Goal: Information Seeking & Learning: Learn about a topic

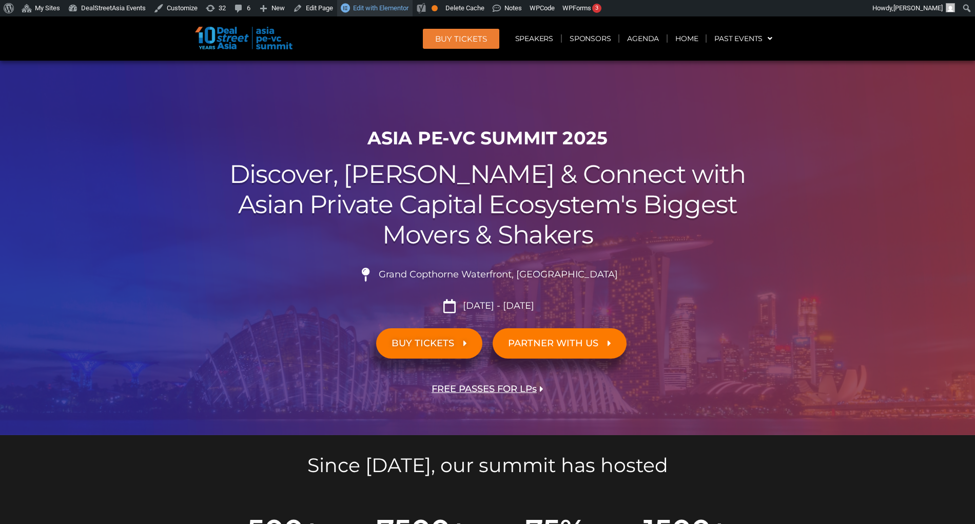
click at [386, 9] on span "Edit with Elementor" at bounding box center [380, 8] width 55 height 8
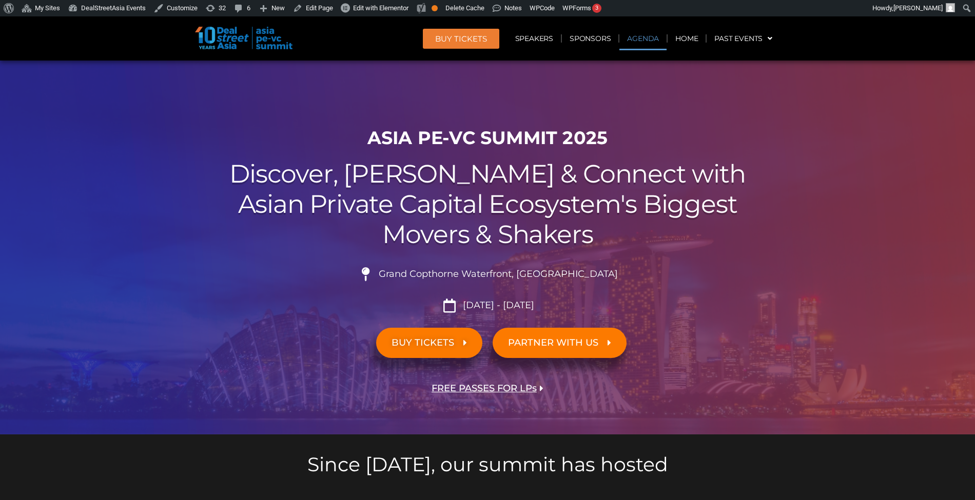
click at [648, 35] on link "Agenda" at bounding box center [643, 39] width 47 height 24
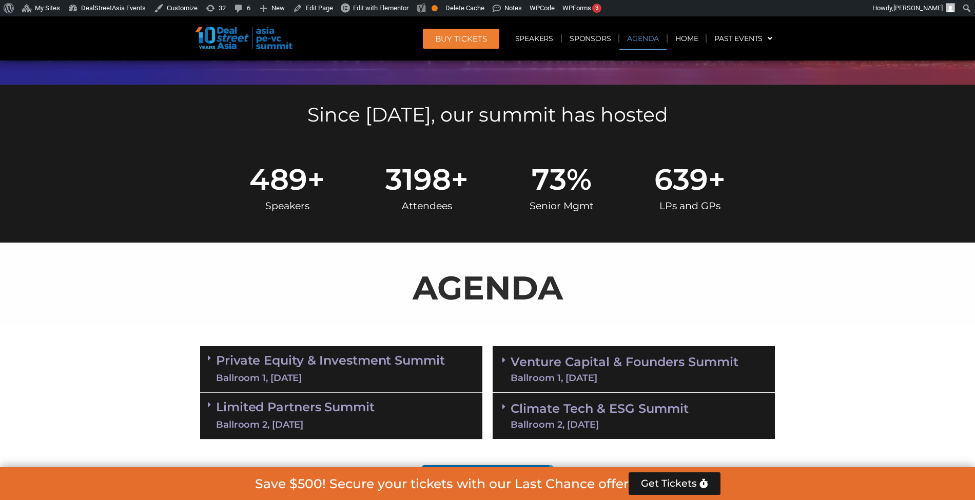
scroll to position [537, 0]
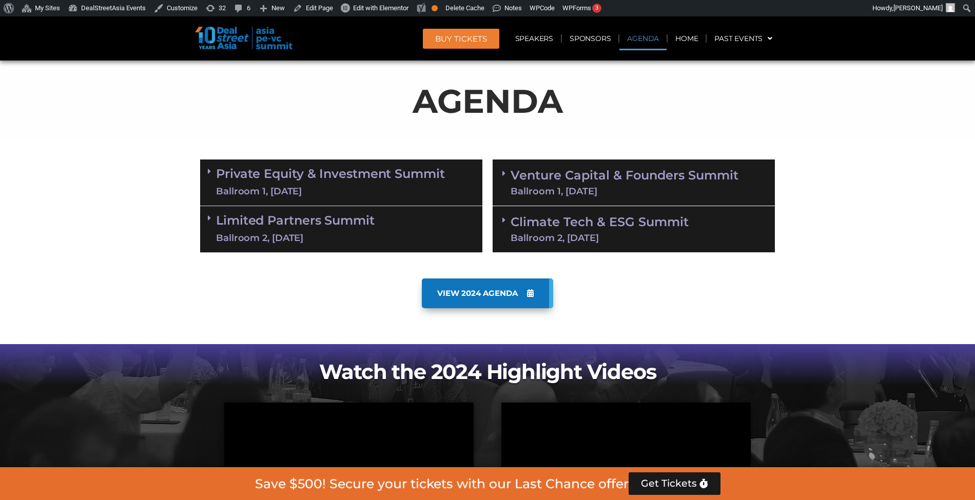
click at [623, 216] on link "Climate Tech & ESG Summit Ballroom 2, [DATE]" at bounding box center [600, 229] width 178 height 27
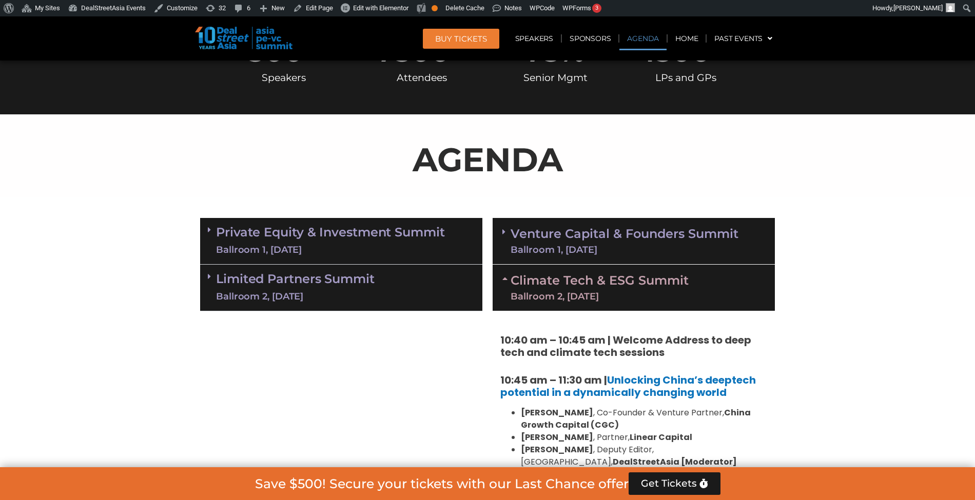
scroll to position [477, 0]
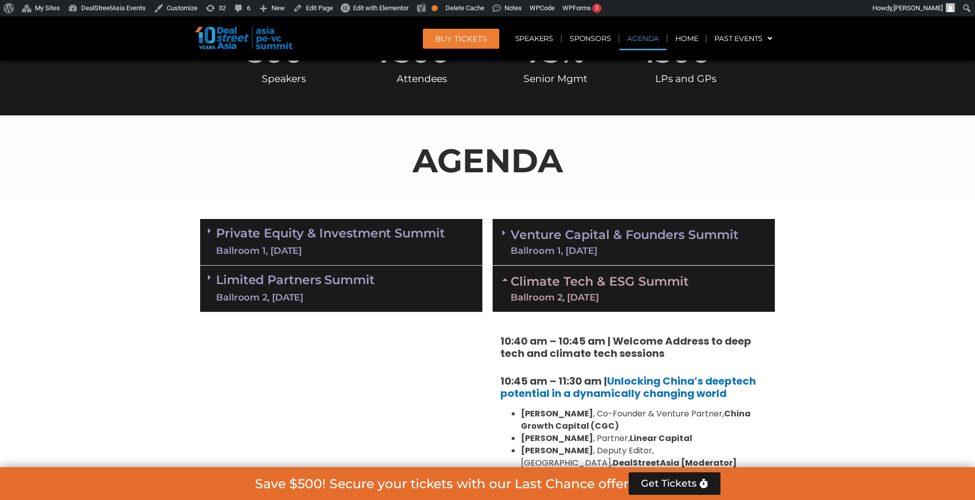
click at [375, 249] on div "Ballroom 1, [DATE]" at bounding box center [330, 251] width 229 height 13
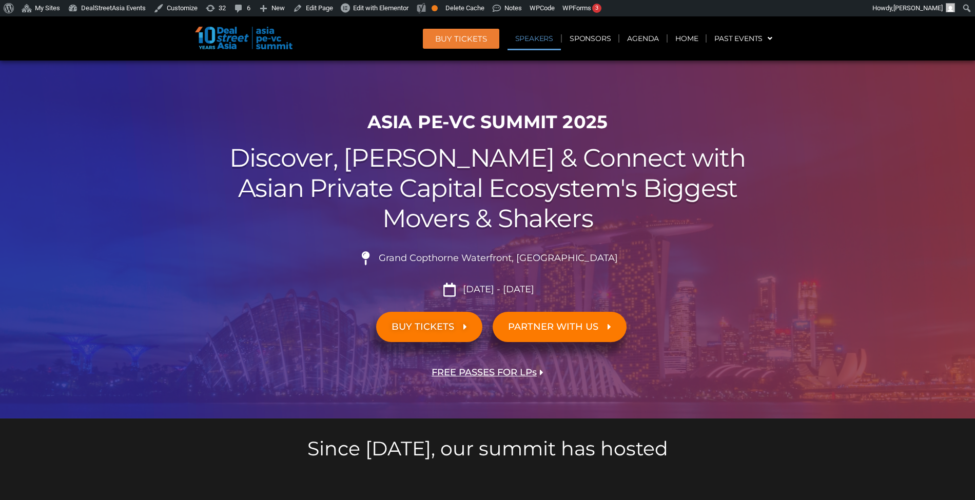
scroll to position [1663, 0]
